Goal: Learn about a topic

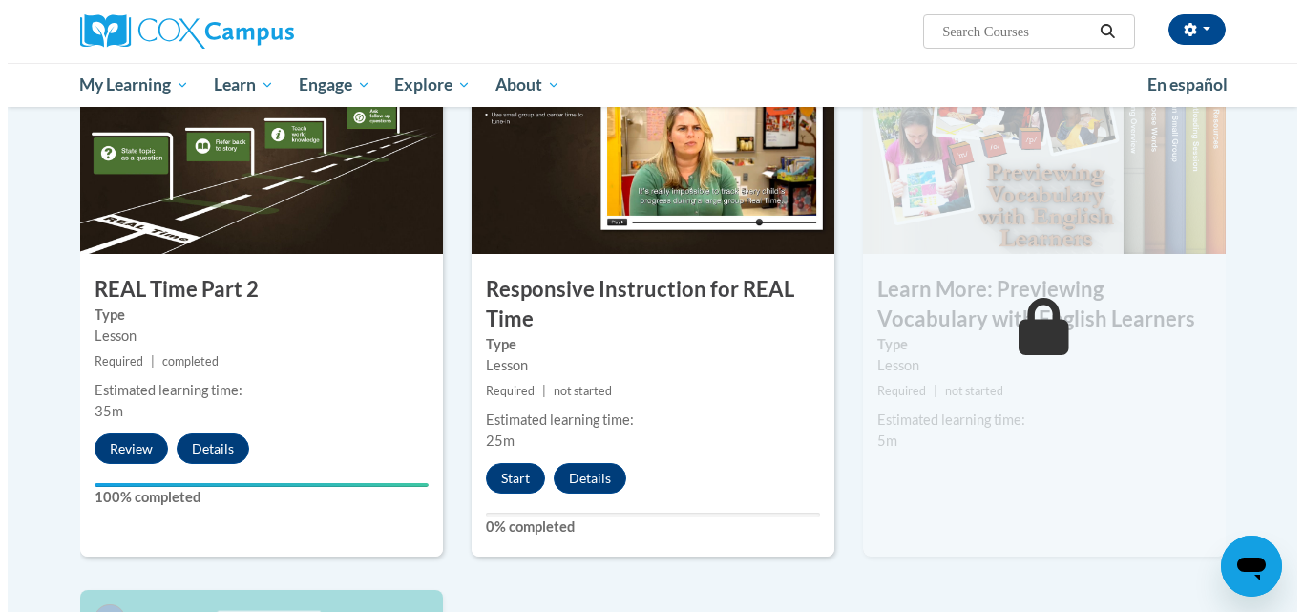
scroll to position [966, 0]
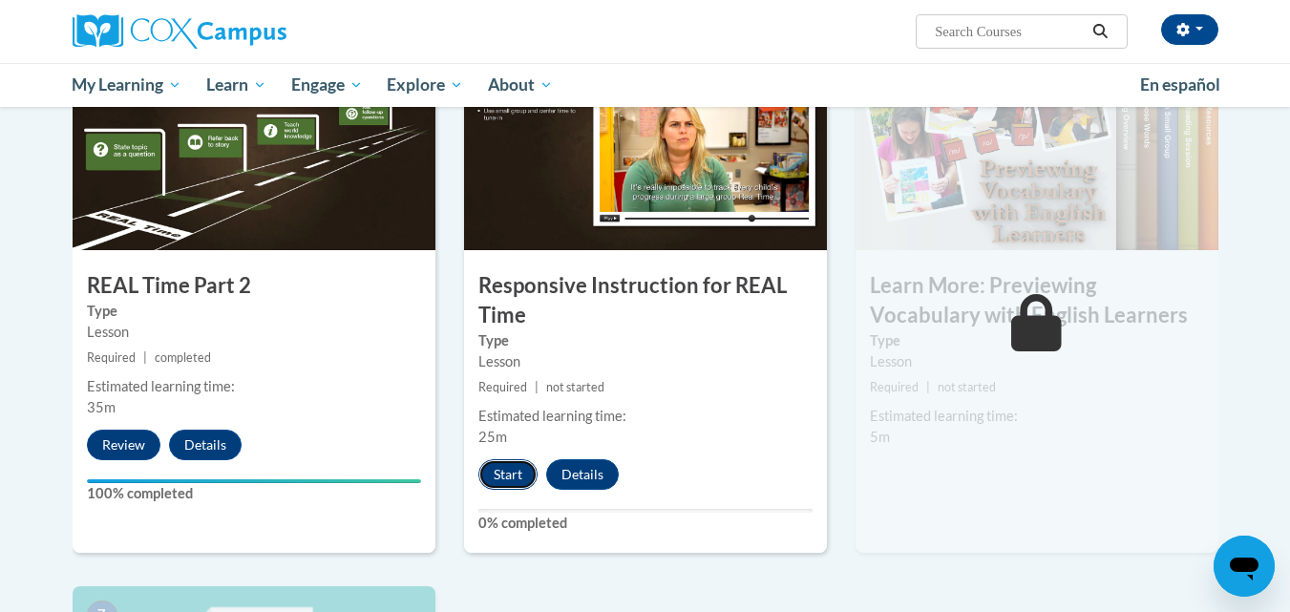
click at [516, 468] on button "Start" at bounding box center [507, 474] width 59 height 31
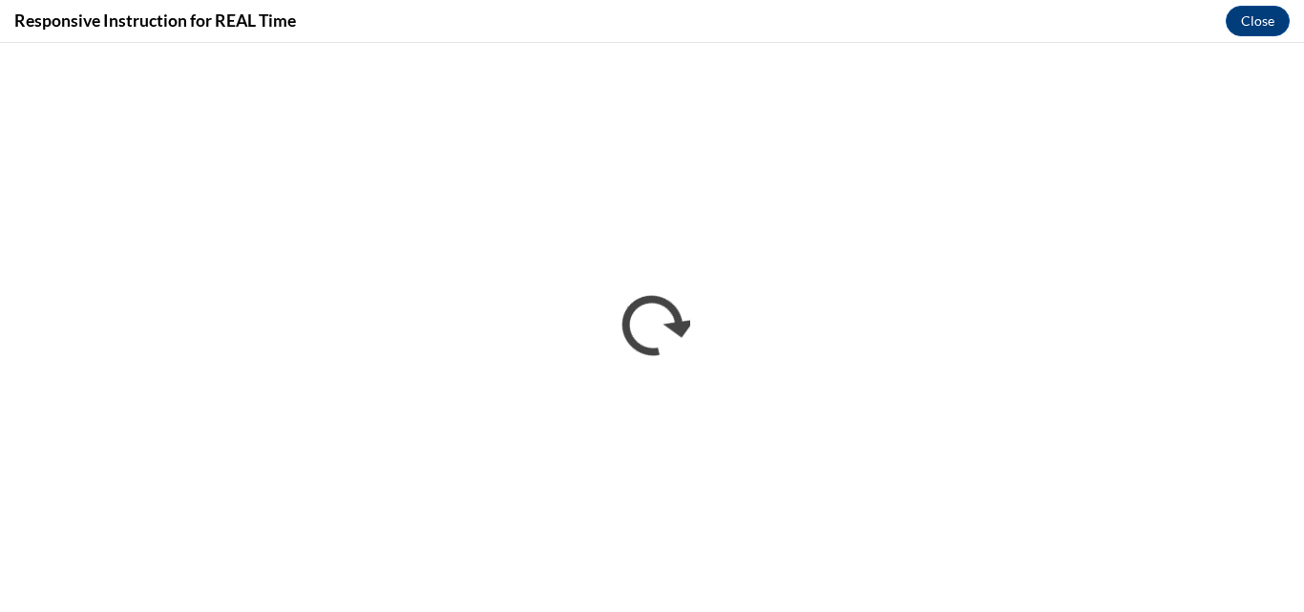
scroll to position [0, 0]
click at [327, 34] on div "Responsive Instruction for REAL Time Close" at bounding box center [652, 21] width 1304 height 43
